Goal: Task Accomplishment & Management: Complete application form

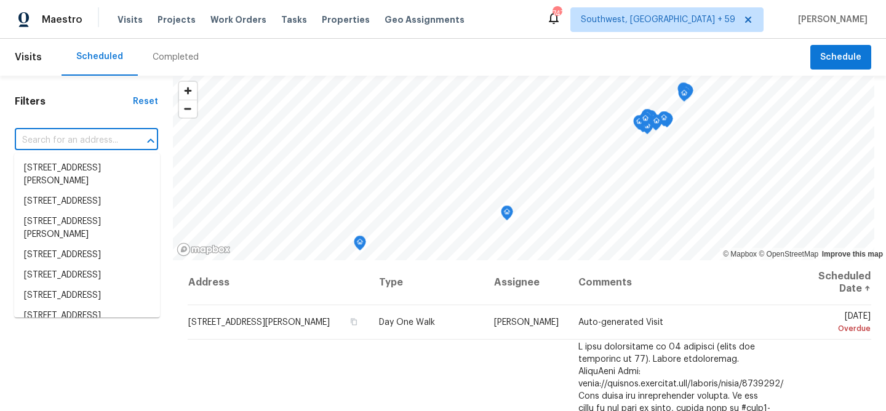
click at [103, 141] on input "text" at bounding box center [69, 140] width 109 height 19
paste input "[STREET_ADDRESS][PERSON_NAME]"
type input "[STREET_ADDRESS][PERSON_NAME]"
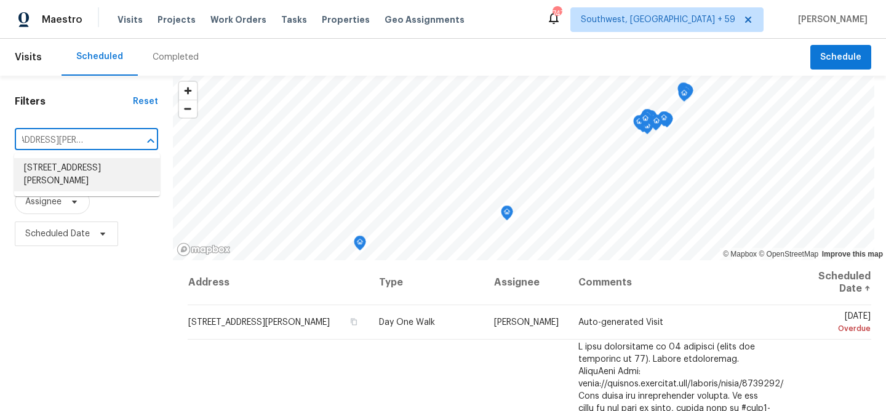
click at [94, 172] on li "[STREET_ADDRESS][PERSON_NAME]" at bounding box center [87, 174] width 146 height 33
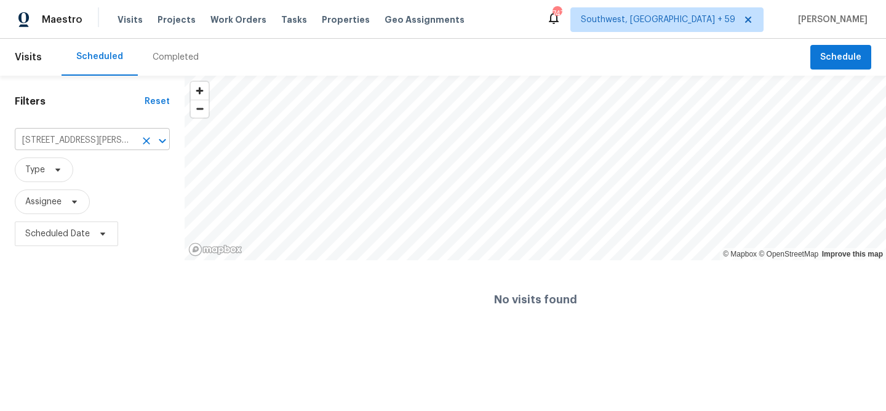
click at [121, 140] on input "[STREET_ADDRESS][PERSON_NAME]" at bounding box center [75, 140] width 121 height 19
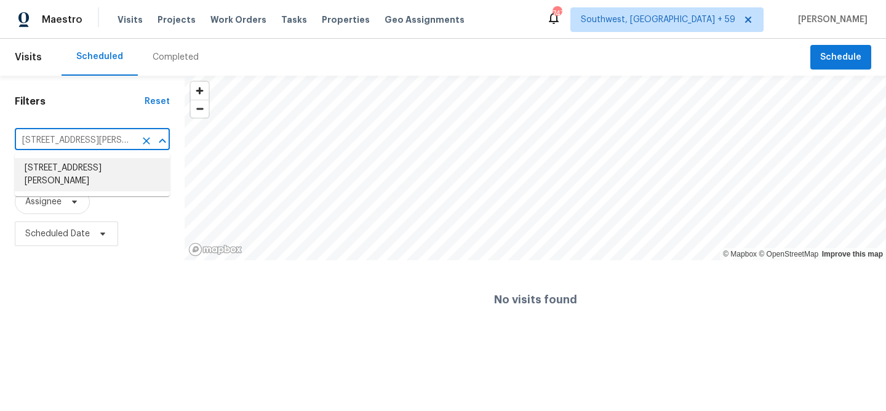
click at [112, 166] on li "[STREET_ADDRESS][PERSON_NAME]" at bounding box center [92, 174] width 155 height 33
click at [106, 141] on input "[STREET_ADDRESS][PERSON_NAME]" at bounding box center [75, 140] width 121 height 19
type input "[STREET_ADDRESS]"
click at [93, 167] on li "[STREET_ADDRESS][PERSON_NAME]" at bounding box center [92, 174] width 155 height 33
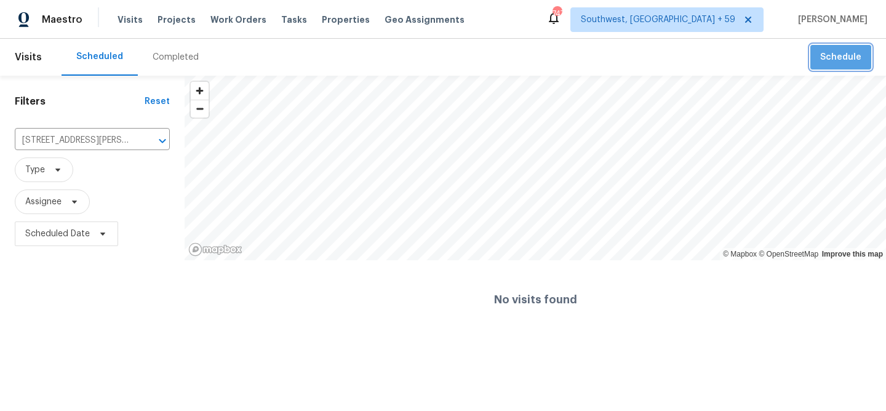
click at [848, 59] on span "Schedule" at bounding box center [840, 57] width 41 height 15
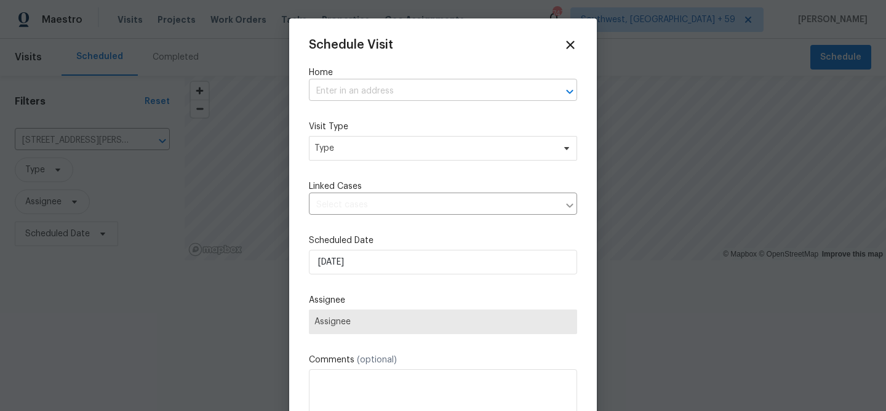
click at [399, 90] on input "text" at bounding box center [426, 91] width 234 height 19
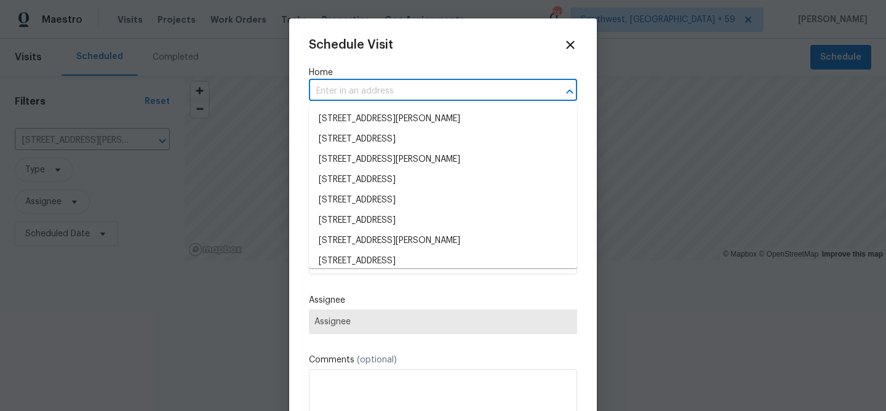
paste input "[STREET_ADDRESS][PERSON_NAME]"
type input "[STREET_ADDRESS][PERSON_NAME]"
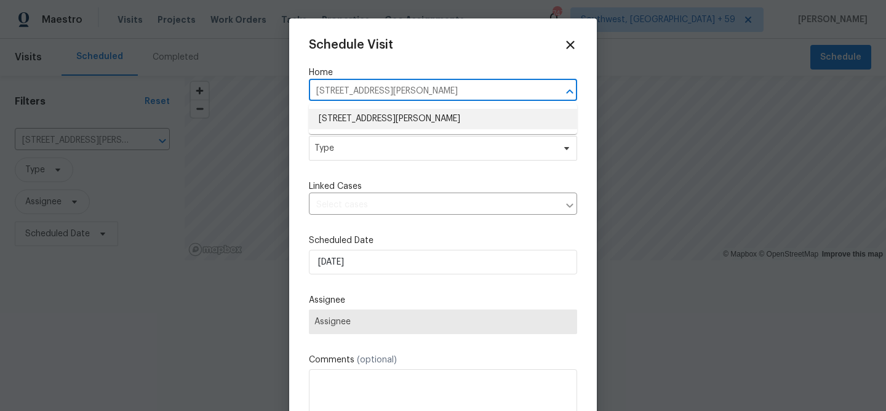
click at [415, 122] on li "[STREET_ADDRESS][PERSON_NAME]" at bounding box center [443, 119] width 268 height 20
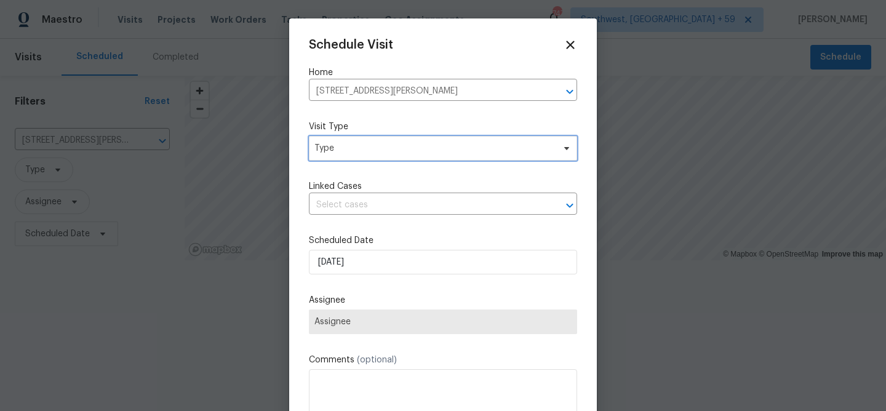
click at [383, 148] on span "Type" at bounding box center [433, 148] width 239 height 12
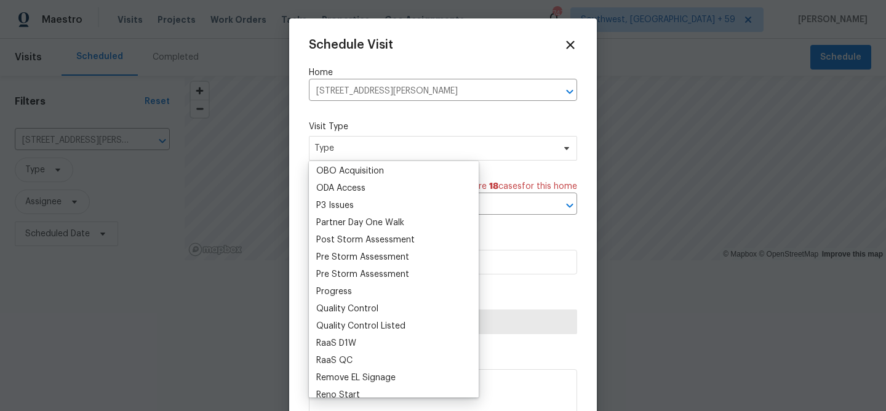
scroll to position [1028, 0]
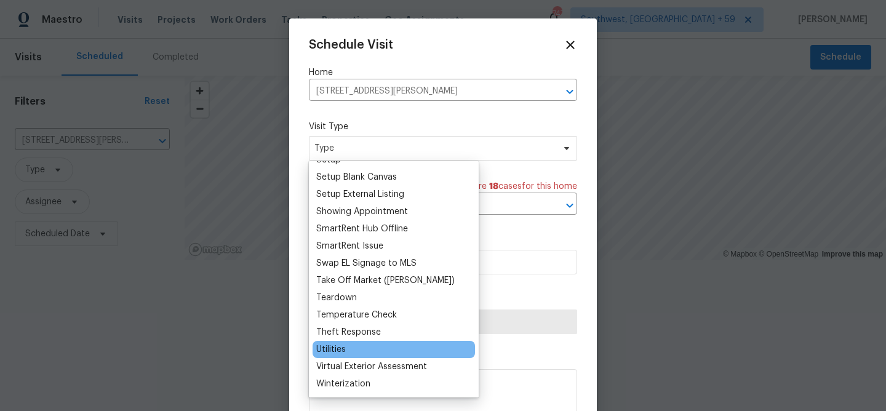
click at [334, 352] on div "Utilities" at bounding box center [331, 349] width 30 height 12
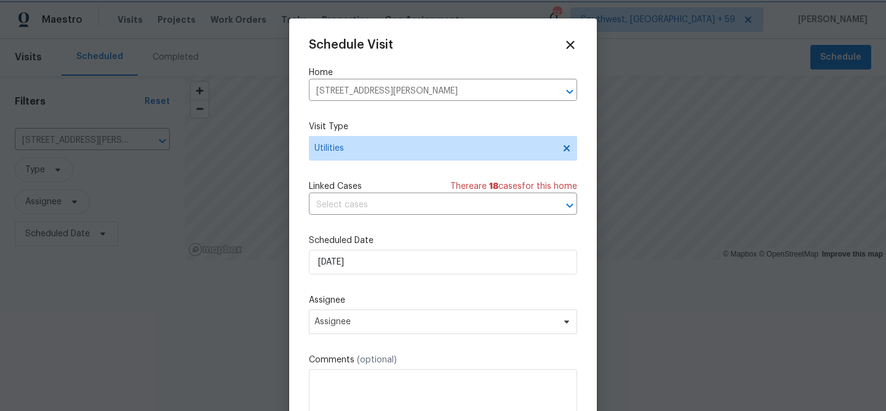
scroll to position [22, 0]
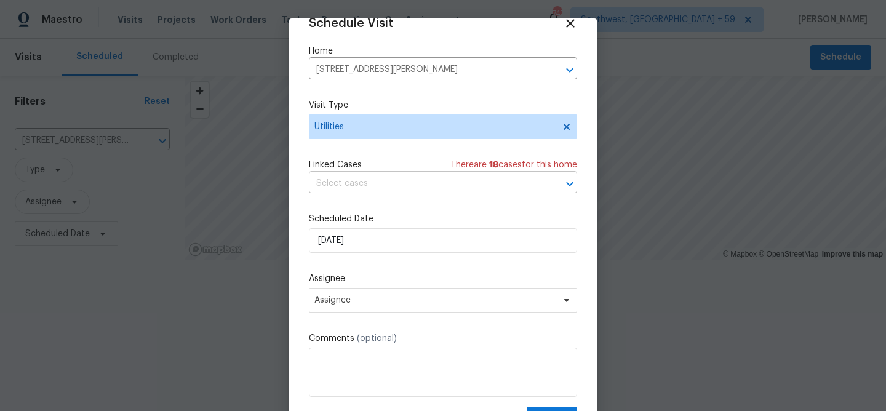
click at [369, 183] on input "text" at bounding box center [426, 183] width 234 height 19
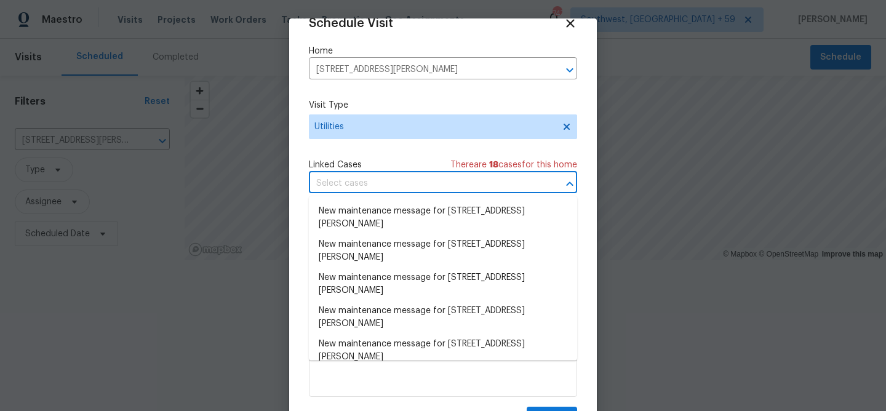
click at [312, 147] on div "Schedule Visit Home [STREET_ADDRESS][PERSON_NAME] ​ Visit Type Utilities Linked…" at bounding box center [443, 223] width 268 height 413
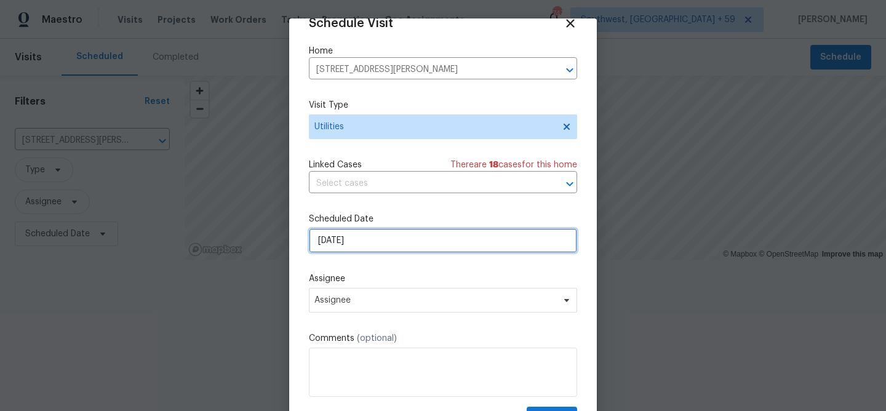
click at [346, 241] on input "[DATE]" at bounding box center [443, 240] width 268 height 25
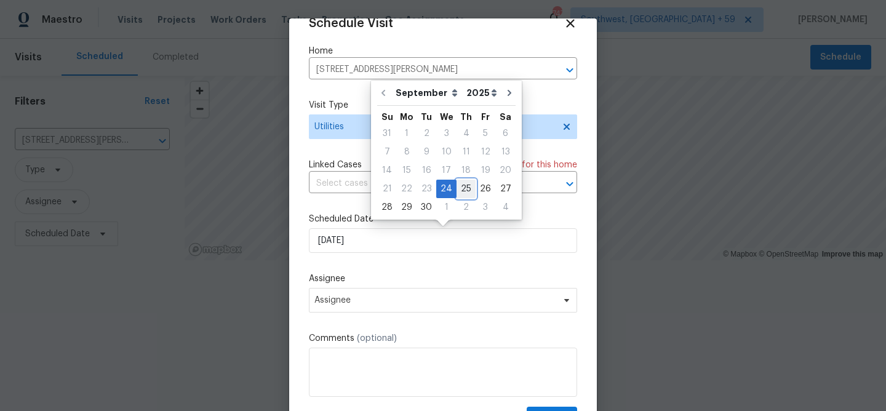
click at [463, 185] on div "25" at bounding box center [465, 188] width 19 height 17
type input "[DATE]"
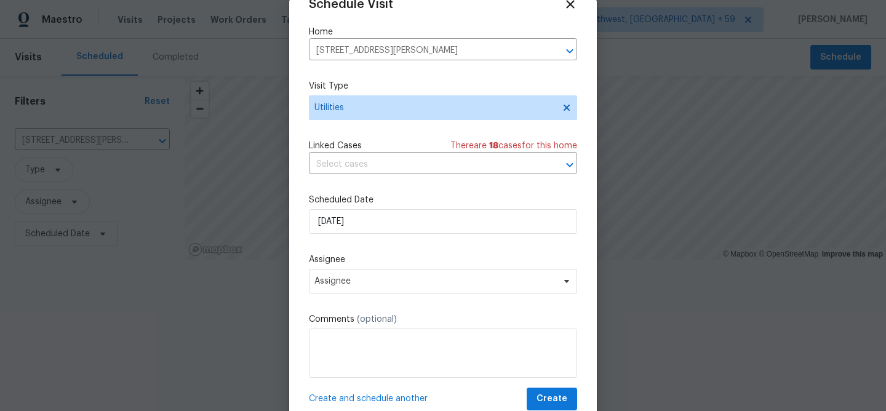
scroll to position [57, 0]
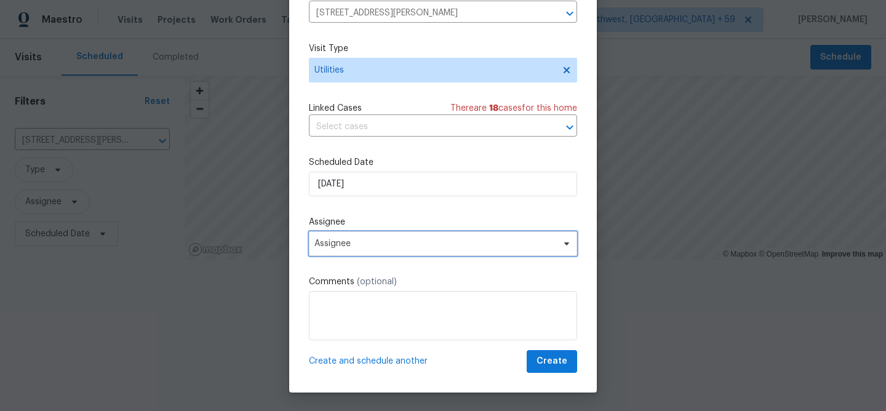
click at [451, 245] on span "Assignee" at bounding box center [434, 244] width 241 height 10
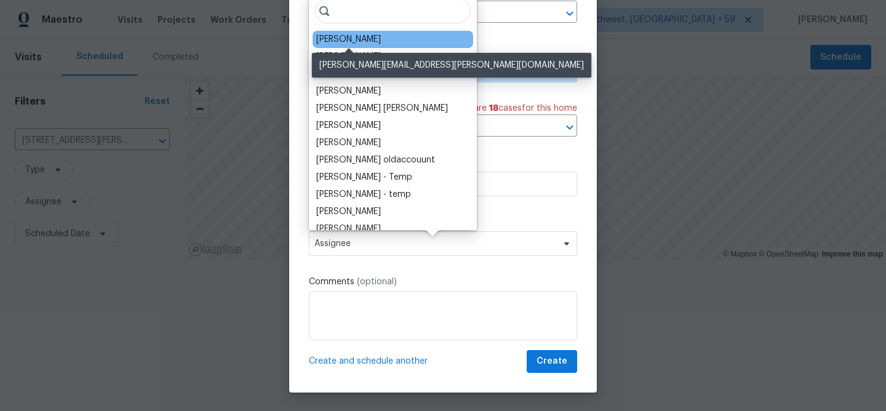
click at [367, 37] on div "[PERSON_NAME]" at bounding box center [348, 39] width 65 height 12
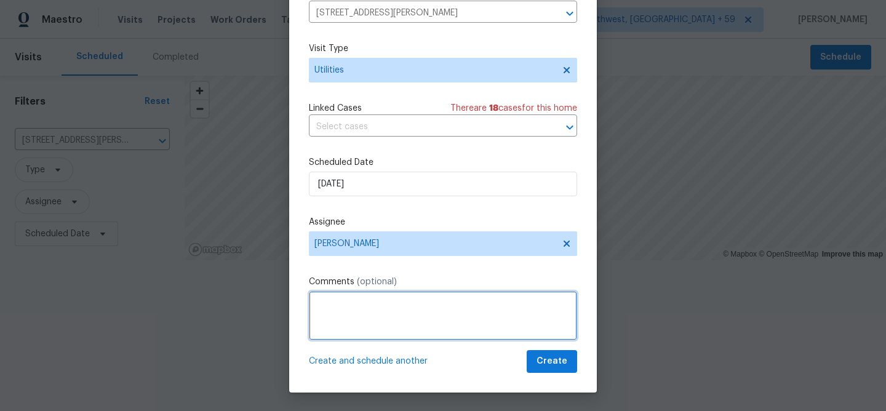
click at [431, 311] on textarea at bounding box center [443, 315] width 268 height 49
click at [383, 312] on textarea at bounding box center [443, 315] width 268 height 49
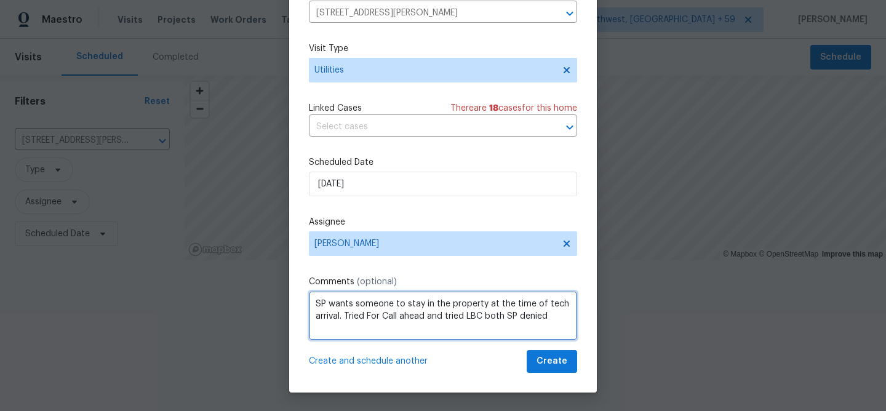
click at [381, 314] on textarea "SP wants someone to stay in the property at the time of tech arrival. Tried For…" at bounding box center [443, 315] width 268 height 49
click at [505, 322] on textarea "SP wants someone to stay in the property at the time of tech arrival. Tried for…" at bounding box center [443, 315] width 268 height 49
click at [535, 315] on textarea "SP wants someone to stay in the property at the time of tech arrival. Tried for…" at bounding box center [443, 315] width 268 height 49
click at [527, 330] on textarea "SP wants someone to stay in the property at the time of tech arrival. Tried for…" at bounding box center [443, 315] width 268 height 49
click at [504, 331] on textarea "SP wants someone to stay in the property at the time of tech arrival. Tried for…" at bounding box center [443, 315] width 268 height 49
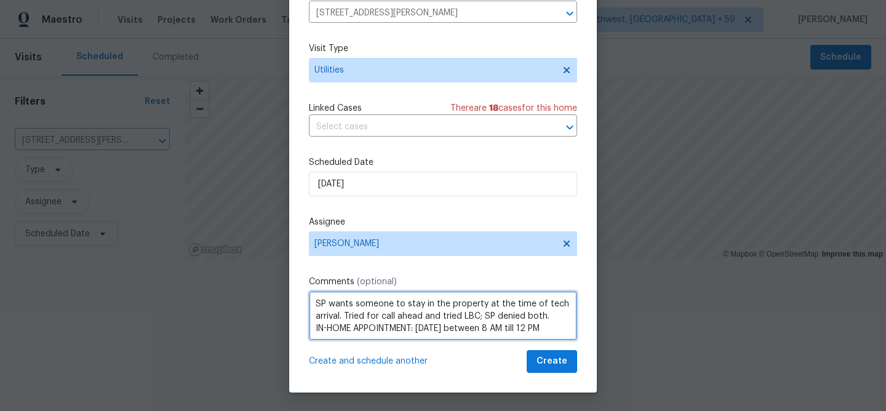
click at [558, 328] on textarea "SP wants someone to stay in the property at the time of tech arrival. Tried for…" at bounding box center [443, 315] width 268 height 49
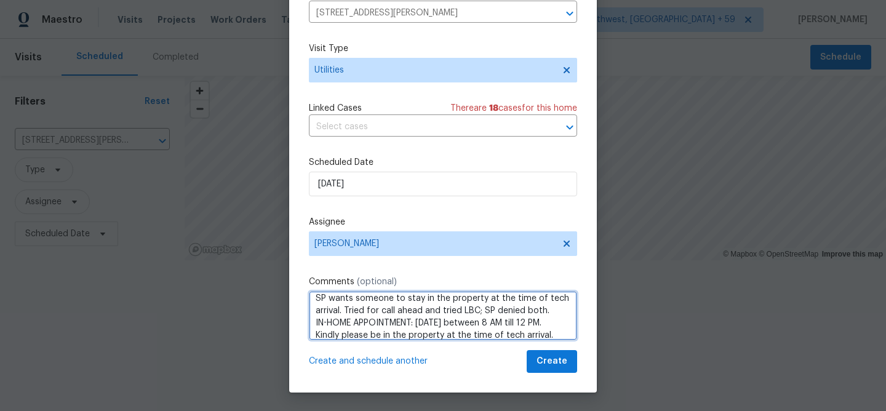
scroll to position [18, 0]
click at [551, 323] on textarea "SP wants someone to stay in the property at the time of tech arrival. Tried for…" at bounding box center [443, 315] width 268 height 49
click at [360, 335] on textarea "SP wants someone to stay in the property at the time of tech arrival. Tried for…" at bounding box center [443, 315] width 268 height 49
click at [399, 317] on textarea "SP wants someone to stay in the property at the time of tech arrival. Tried for…" at bounding box center [443, 315] width 268 height 49
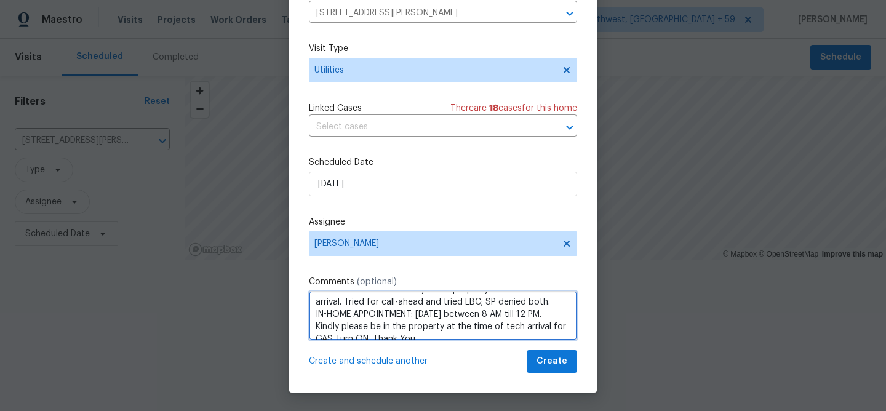
scroll to position [26, 0]
type textarea "SP wants someone to stay in the property at the time of tech arrival. Tried for…"
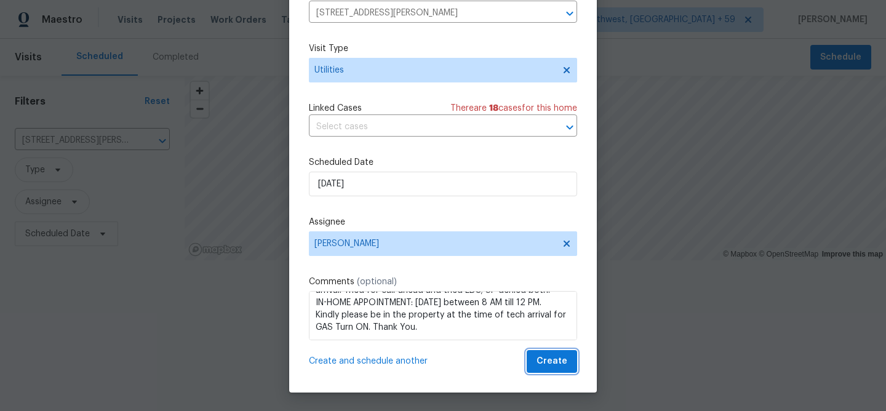
click at [549, 363] on span "Create" at bounding box center [551, 361] width 31 height 15
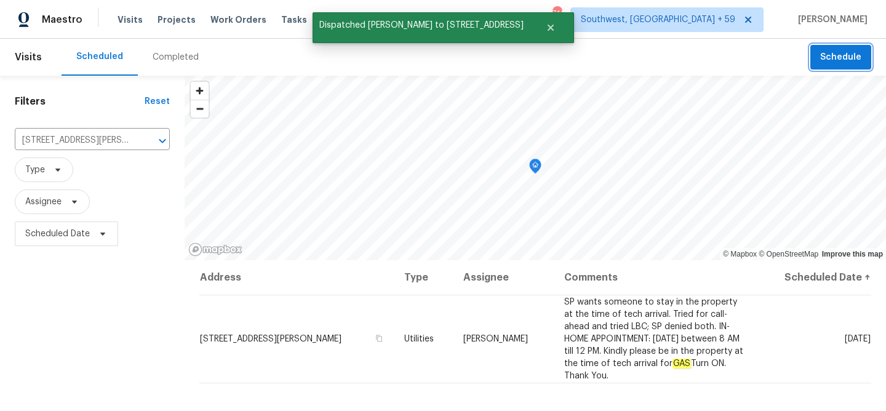
scroll to position [0, 0]
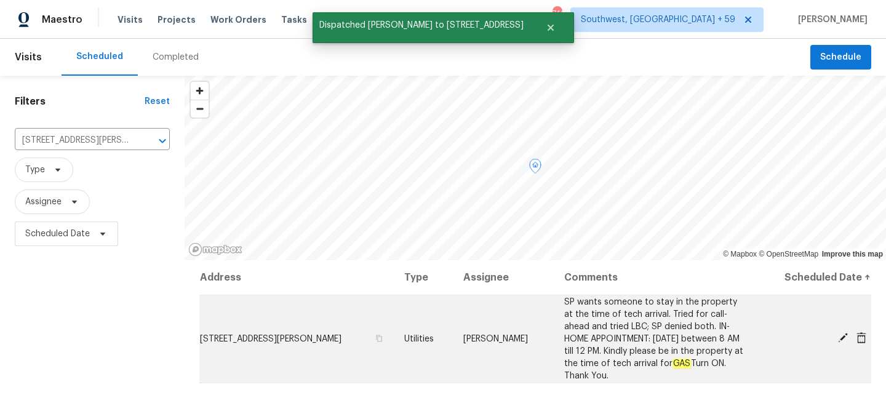
click at [321, 339] on span "[STREET_ADDRESS][PERSON_NAME]" at bounding box center [270, 339] width 141 height 9
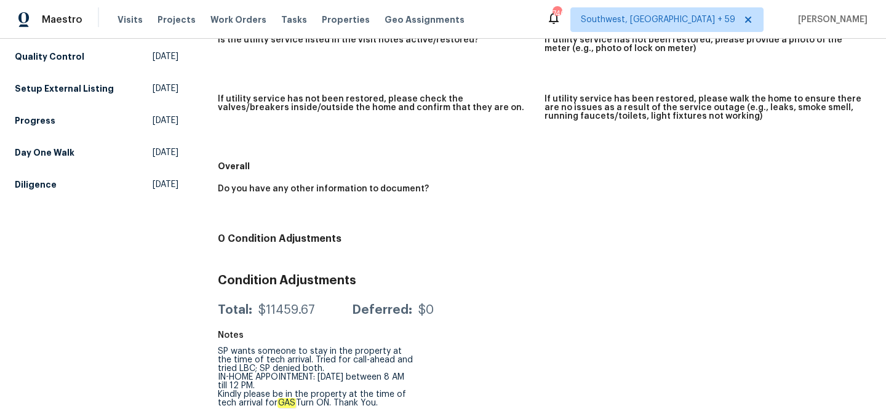
scroll to position [186, 0]
